Goal: Task Accomplishment & Management: Complete application form

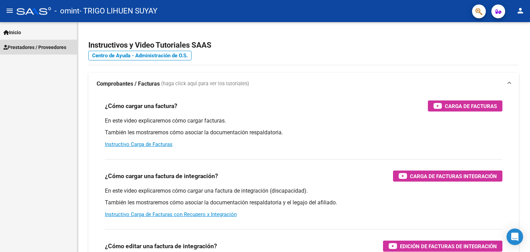
click at [59, 47] on span "Prestadores / Proveedores" at bounding box center [34, 47] width 63 height 8
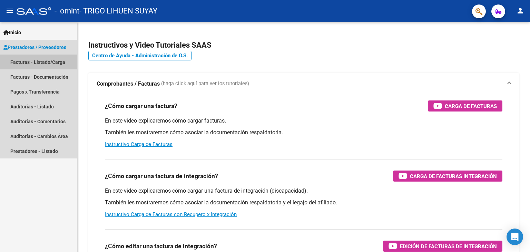
click at [58, 63] on link "Facturas - Listado/Carga" at bounding box center [38, 61] width 77 height 15
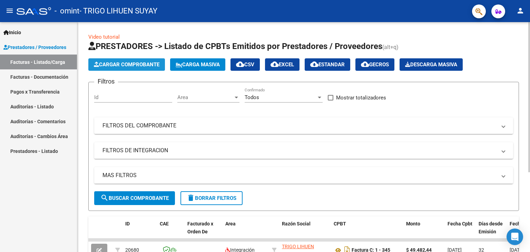
click at [151, 69] on button "Cargar Comprobante" at bounding box center [126, 64] width 77 height 12
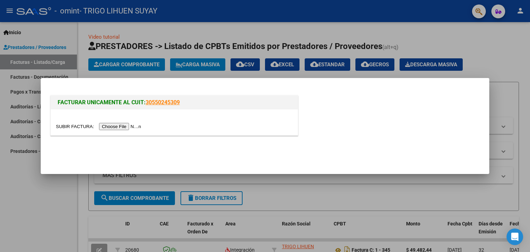
click at [131, 122] on div at bounding box center [174, 122] width 247 height 26
click at [131, 123] on input "file" at bounding box center [99, 126] width 87 height 7
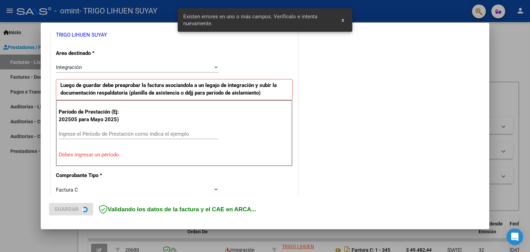
scroll to position [145, 0]
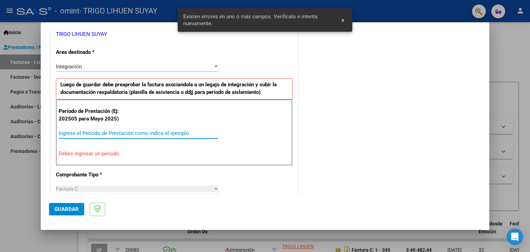
click at [134, 130] on input "Ingrese el Período de Prestación como indica el ejemplo" at bounding box center [138, 133] width 159 height 6
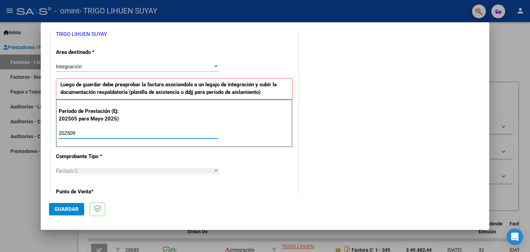
type input "202509"
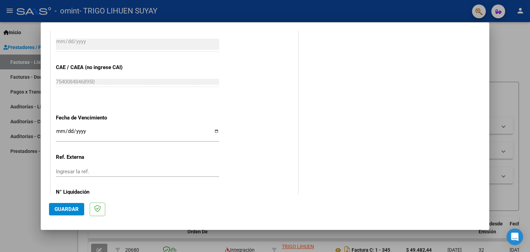
scroll to position [419, 0]
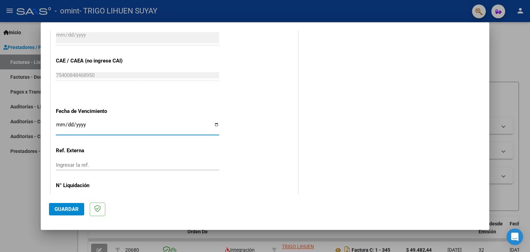
click at [60, 123] on input "Ingresar la fecha" at bounding box center [137, 127] width 163 height 11
type input "[DATE]"
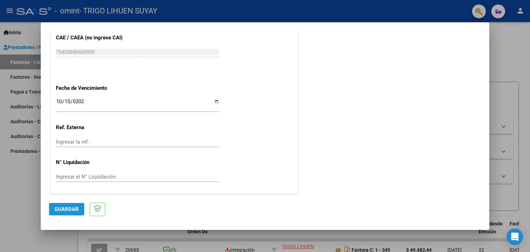
click at [65, 207] on span "Guardar" at bounding box center [66, 209] width 24 height 6
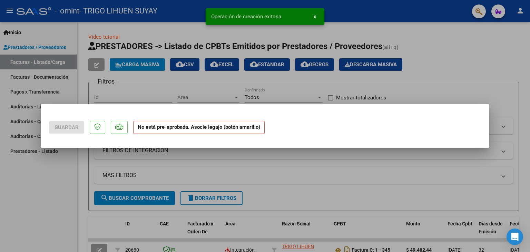
scroll to position [0, 0]
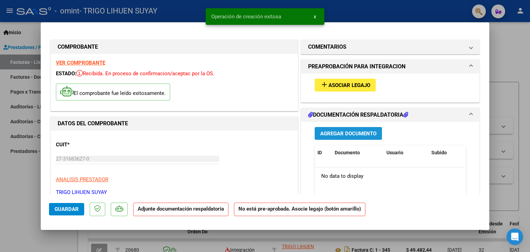
click at [325, 133] on span "Agregar Documento" at bounding box center [348, 133] width 56 height 6
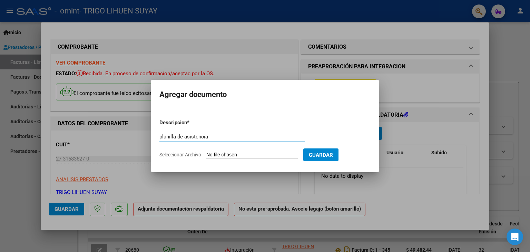
type input "planilla de asistencia"
click at [237, 151] on app-file-uploader "Seleccionar Archivo" at bounding box center [231, 154] width 144 height 6
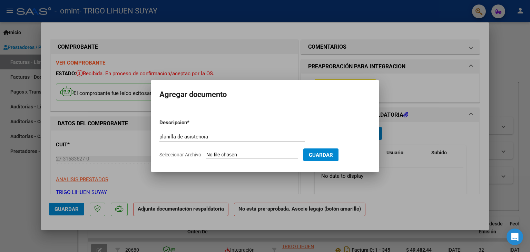
click at [239, 153] on input "Seleccionar Archivo" at bounding box center [251, 155] width 91 height 7
type input "C:\fakepath\planilla omint.pdf"
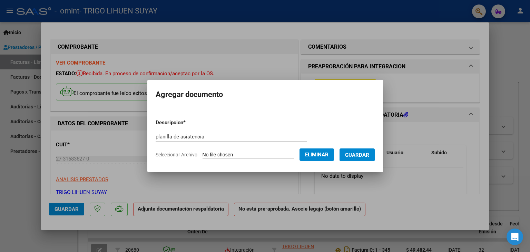
click at [213, 126] on p "Descripcion *" at bounding box center [188, 123] width 66 height 8
click at [212, 129] on form "Descripcion * planilla de asistencia Escriba aquí una descripcion Seleccionar A…" at bounding box center [264, 138] width 219 height 50
click at [363, 153] on span "Guardar" at bounding box center [357, 155] width 24 height 6
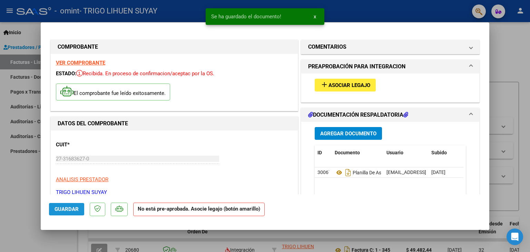
click at [54, 209] on button "Guardar" at bounding box center [66, 209] width 35 height 12
click at [56, 209] on span "Guardar" at bounding box center [66, 209] width 24 height 6
click at [511, 111] on div at bounding box center [265, 126] width 530 height 252
type input "$ 0,00"
